Goal: Use online tool/utility

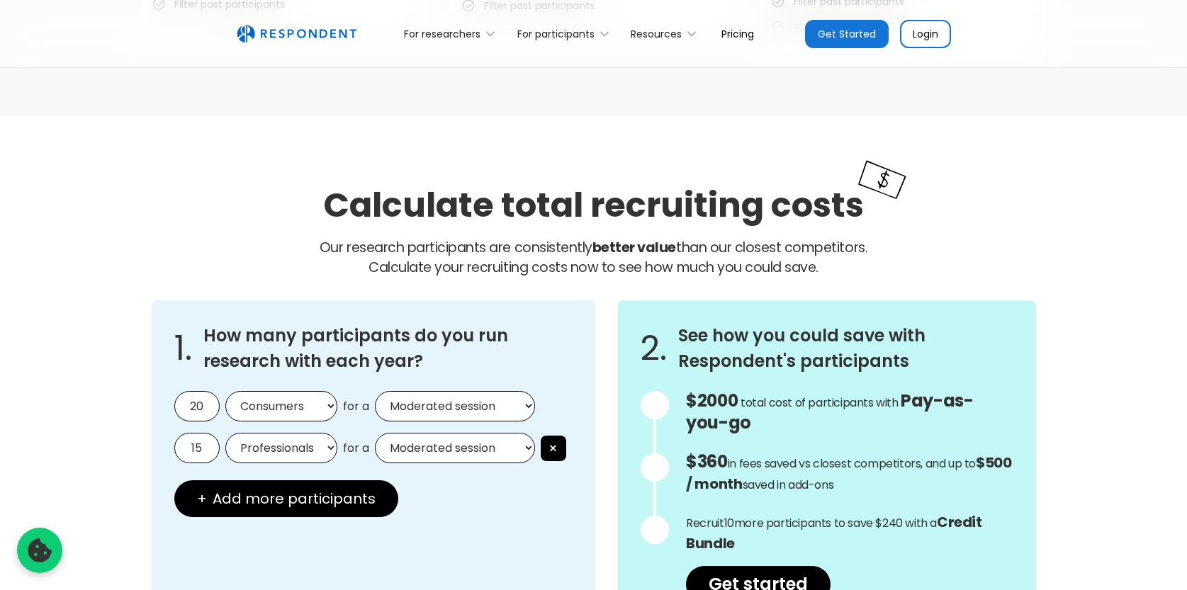
scroll to position [1097, 0]
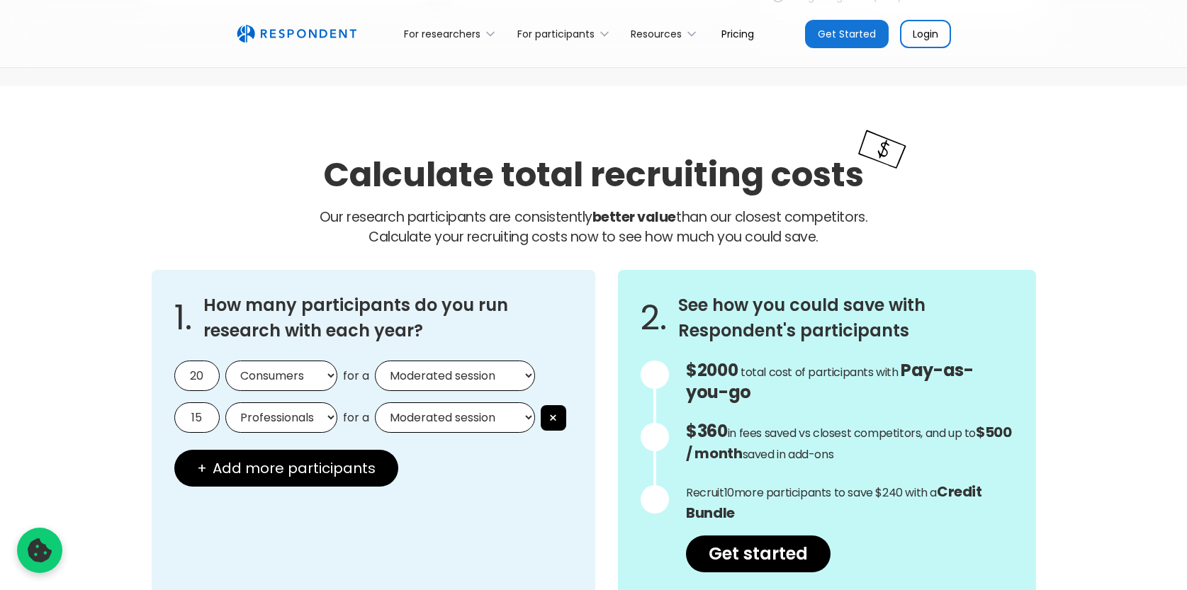
click at [203, 373] on input "20" at bounding box center [196, 376] width 45 height 30
click at [308, 374] on select "Consumers Professionals" at bounding box center [281, 376] width 112 height 30
click at [225, 361] on select "Consumers Professionals" at bounding box center [281, 376] width 112 height 30
click at [423, 373] on select "Moderated session Unmoderated session" at bounding box center [455, 376] width 160 height 30
click at [499, 380] on select "Moderated session Unmoderated session" at bounding box center [455, 376] width 160 height 30
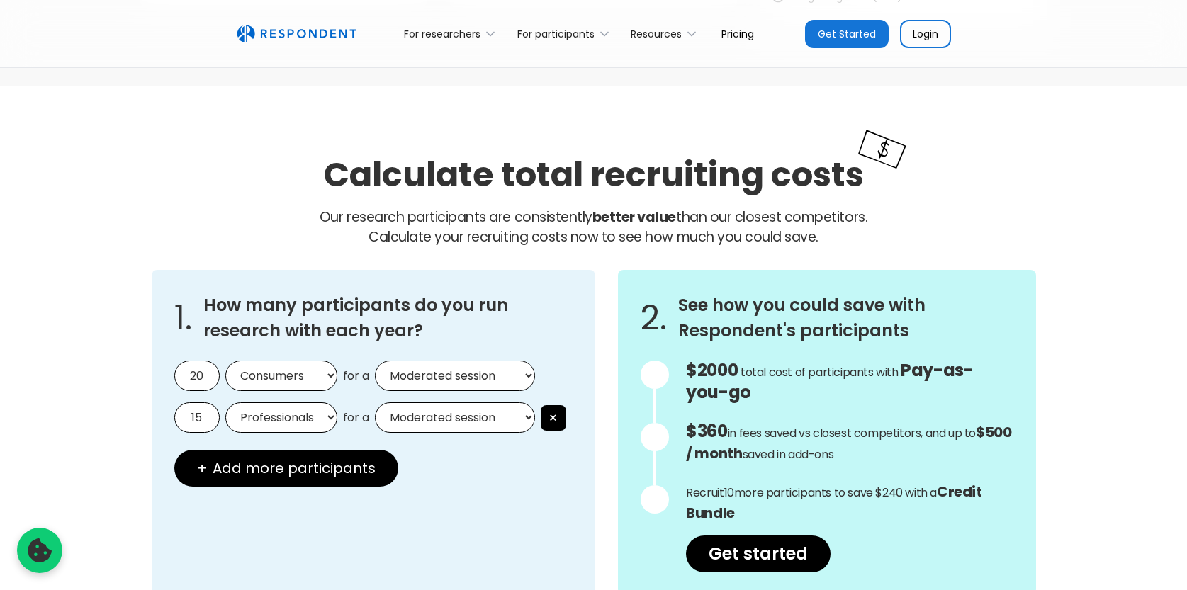
click at [375, 361] on select "Moderated session Unmoderated session" at bounding box center [455, 376] width 160 height 30
click at [308, 377] on select "Consumers Professionals" at bounding box center [281, 376] width 112 height 30
select select "professionals"
click at [225, 361] on select "Consumers Professionals" at bounding box center [281, 376] width 112 height 30
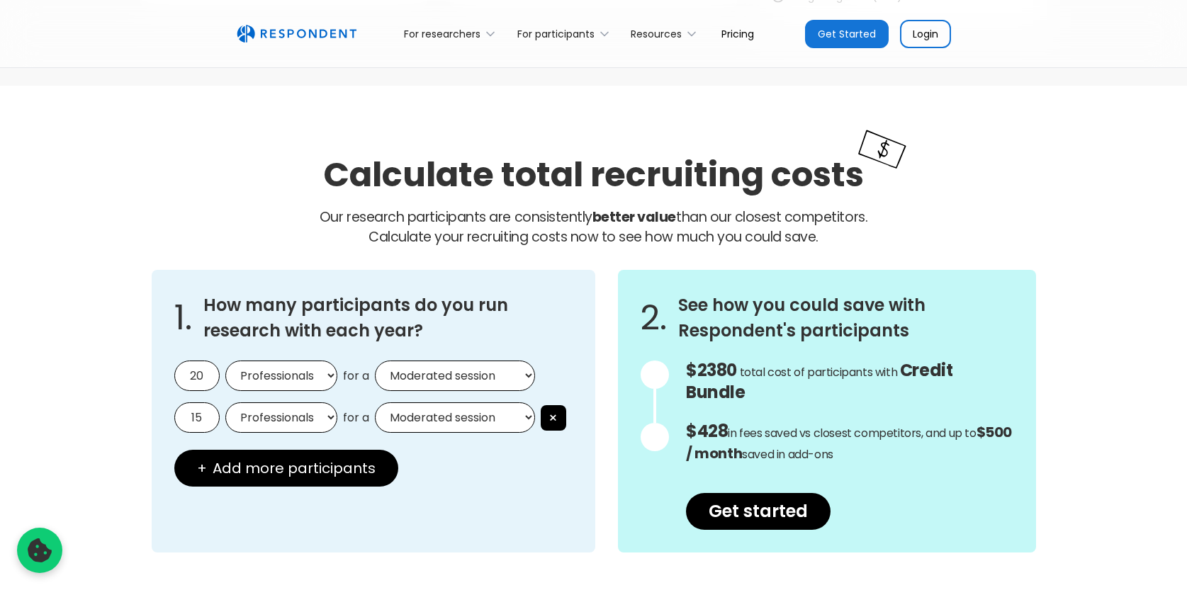
click at [195, 377] on input "20" at bounding box center [196, 376] width 45 height 30
drag, startPoint x: 208, startPoint y: 378, endPoint x: 146, endPoint y: 369, distance: 62.2
click at [146, 369] on div "1. How many participants do you run research with each year? 20 Consumers Profe…" at bounding box center [593, 411] width 907 height 305
type input "9"
click at [553, 414] on button "×" at bounding box center [553, 418] width 26 height 26
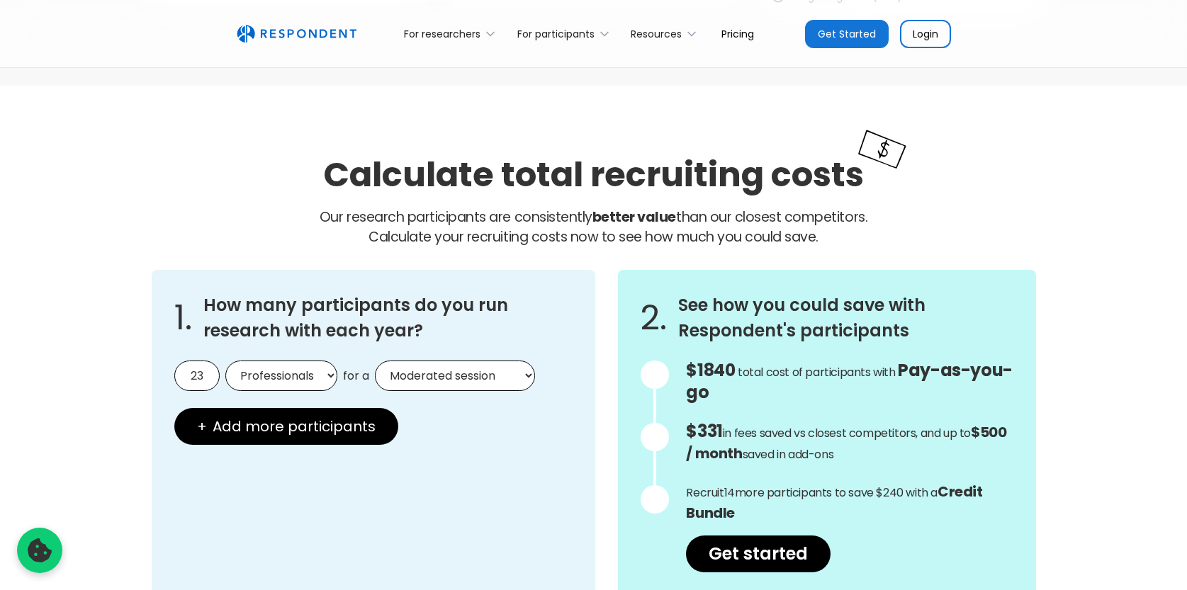
click at [429, 468] on div "1. How many participants do you run research with each year? 23 Consumers Profe…" at bounding box center [374, 432] width 444 height 325
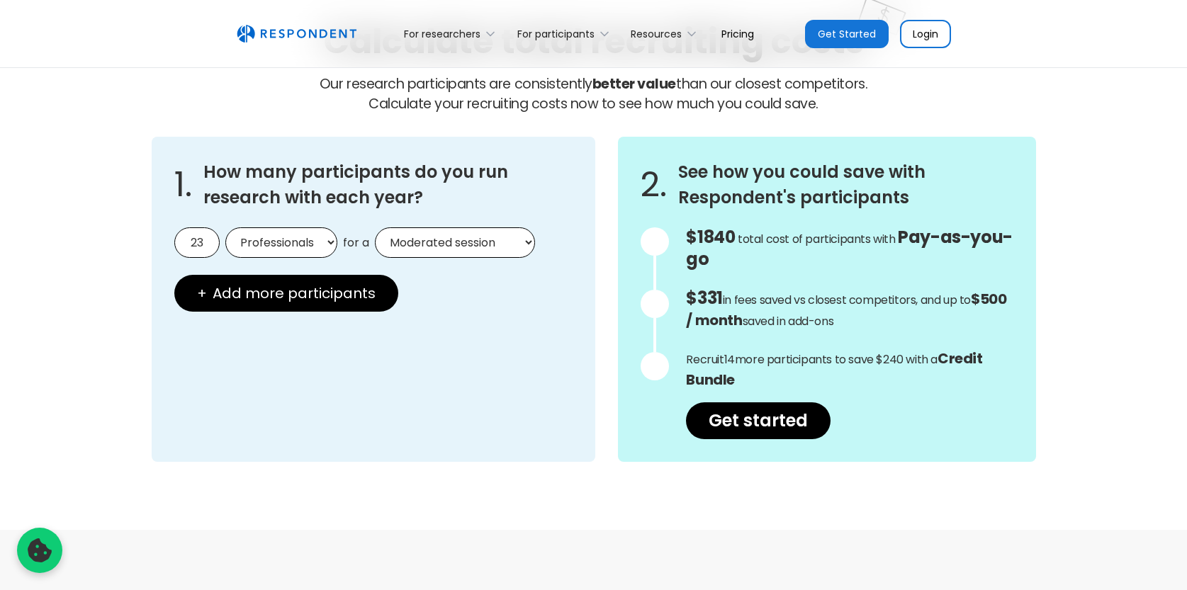
scroll to position [1233, 0]
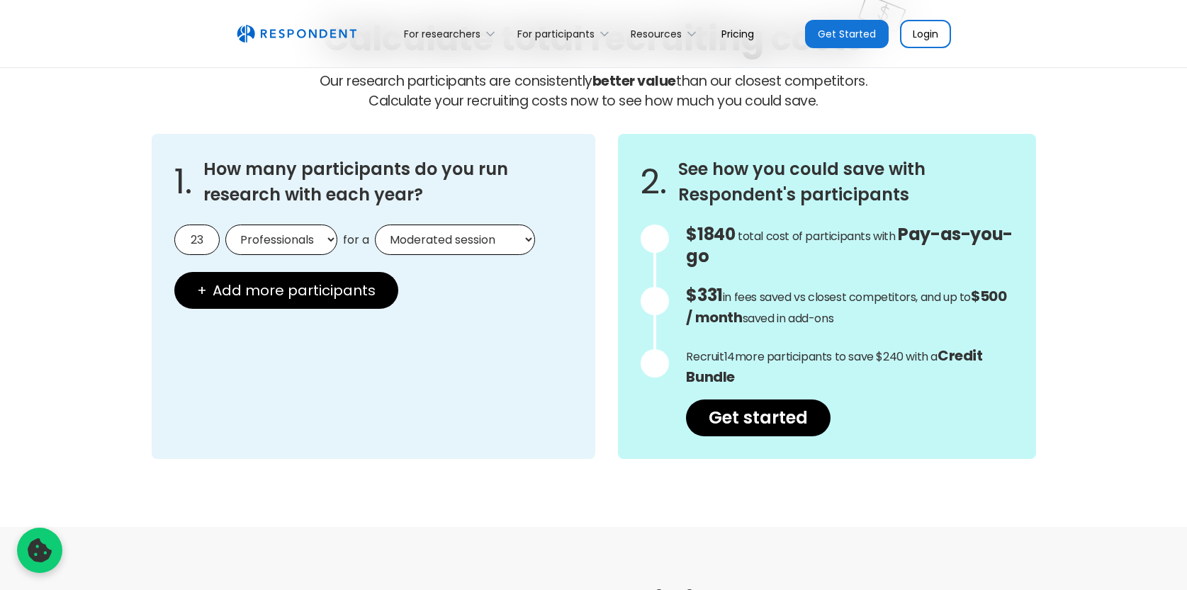
click at [208, 232] on input "23" at bounding box center [196, 240] width 45 height 30
click at [324, 236] on select "Consumers Professionals" at bounding box center [281, 240] width 112 height 30
click at [225, 225] on select "Consumers Professionals" at bounding box center [281, 240] width 112 height 30
click at [457, 239] on select "Moderated session Unmoderated session" at bounding box center [455, 240] width 160 height 30
click at [375, 225] on select "Moderated session Unmoderated session" at bounding box center [455, 240] width 160 height 30
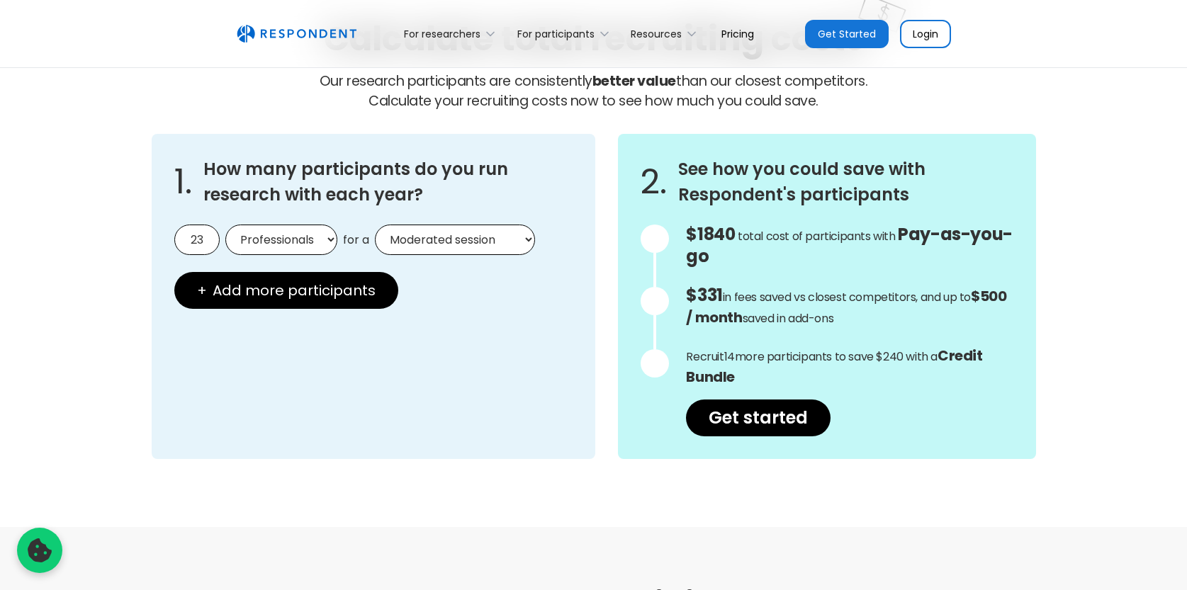
click at [539, 302] on div "1. How many participants do you run research with each year? 23 Consumers Profe…" at bounding box center [374, 296] width 444 height 325
drag, startPoint x: 207, startPoint y: 239, endPoint x: 100, endPoint y: 225, distance: 107.9
click at [100, 225] on div "Calculate total recruiting costs Our research participants are consistently bet…" at bounding box center [593, 238] width 1187 height 577
type input "1"
click at [640, 304] on div at bounding box center [654, 301] width 28 height 28
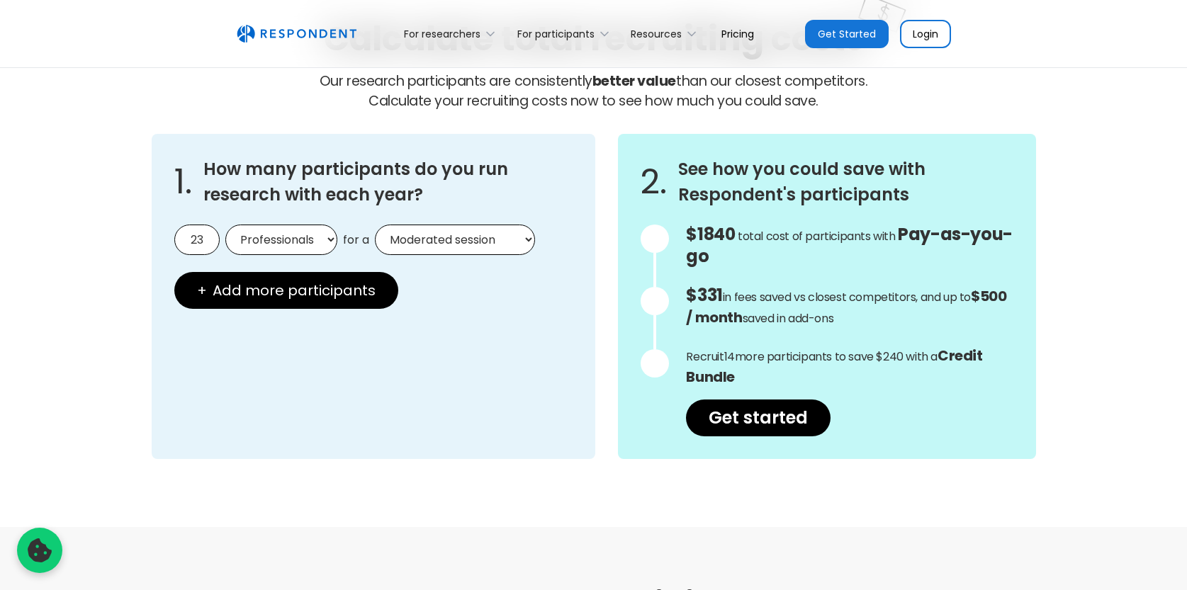
click at [645, 302] on div at bounding box center [654, 301] width 28 height 28
click at [640, 369] on div at bounding box center [654, 363] width 28 height 28
drag, startPoint x: 203, startPoint y: 237, endPoint x: 130, endPoint y: 225, distance: 73.3
click at [130, 225] on div "Calculate total recruiting costs Our research participants are consistently bet…" at bounding box center [593, 238] width 1187 height 577
drag, startPoint x: 206, startPoint y: 239, endPoint x: 129, endPoint y: 225, distance: 78.4
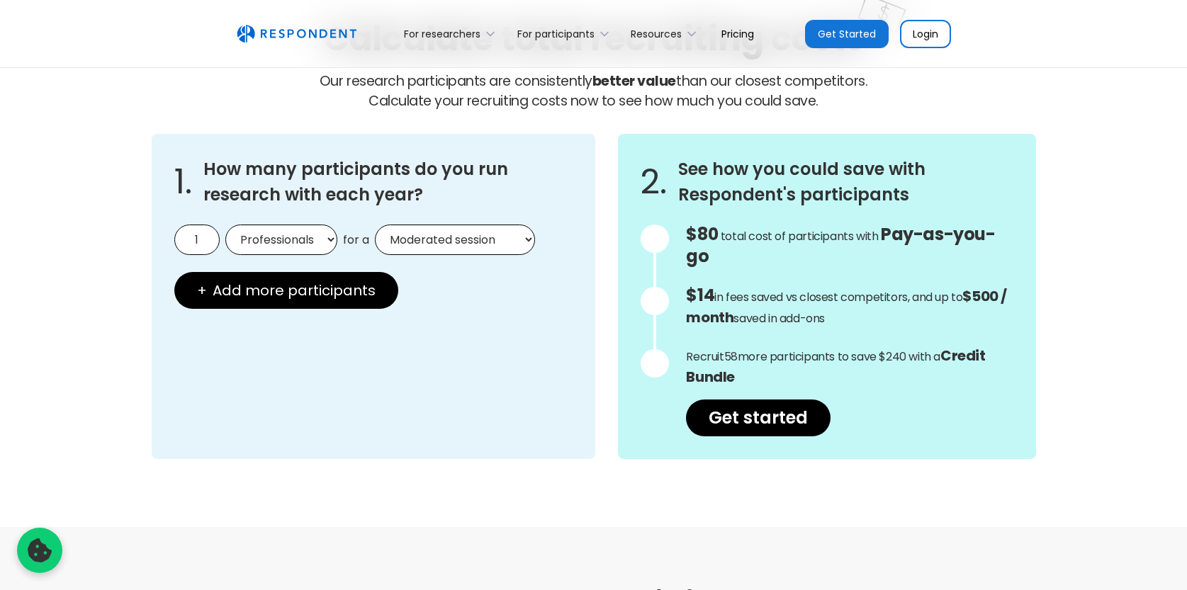
click at [129, 225] on div "Calculate total recruiting costs Our research participants are consistently bet…" at bounding box center [593, 238] width 1187 height 577
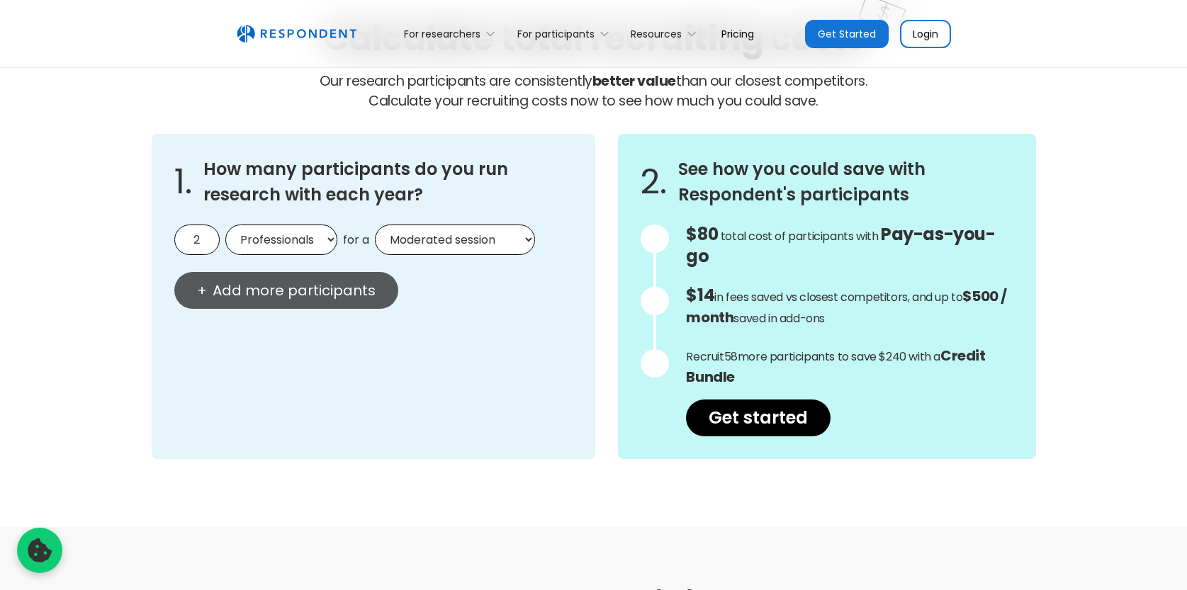
type input "23"
